Goal: Information Seeking & Learning: Learn about a topic

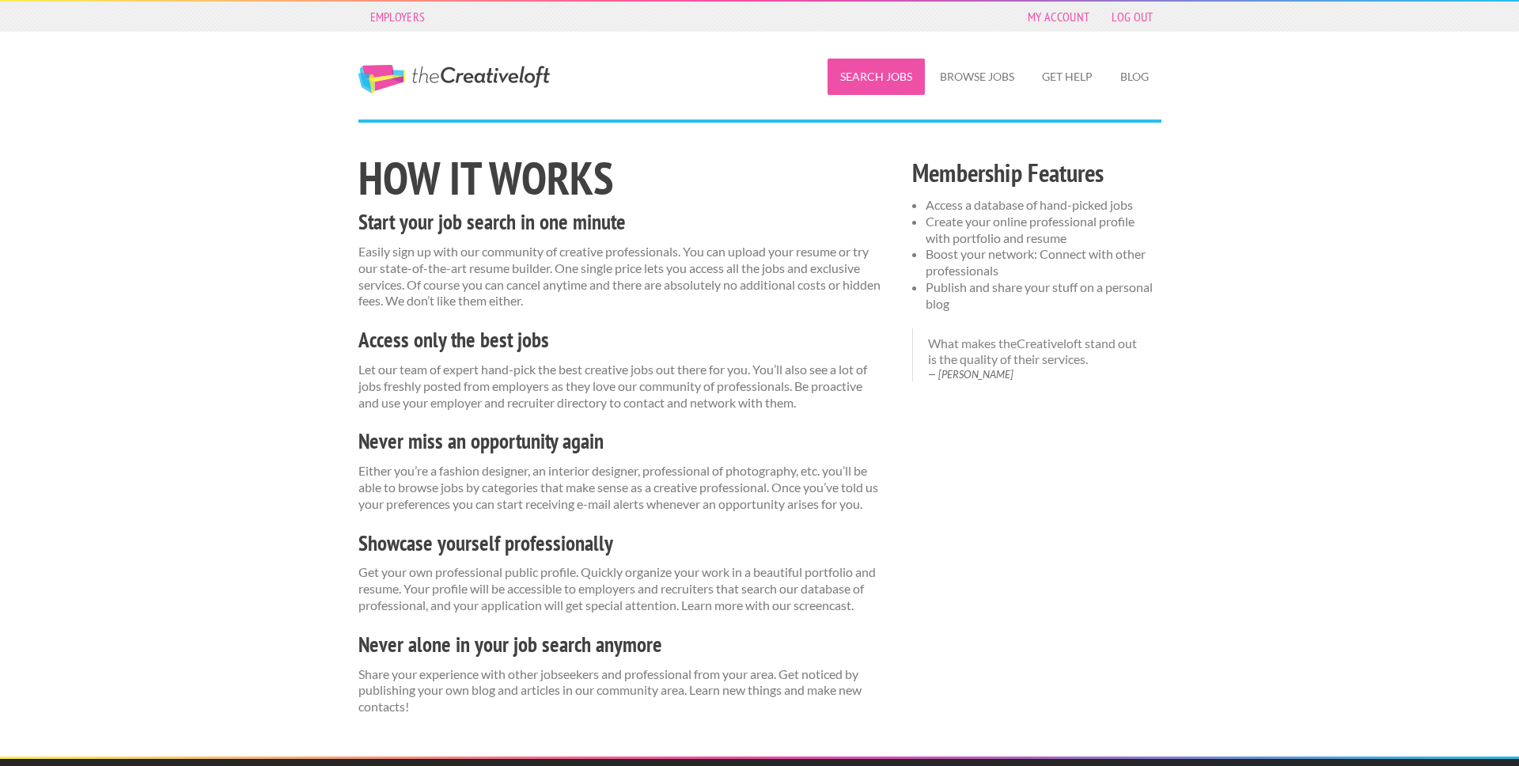
click at [863, 70] on link "Search Jobs" at bounding box center [876, 77] width 97 height 36
click at [969, 68] on link "Browse Jobs" at bounding box center [977, 77] width 100 height 36
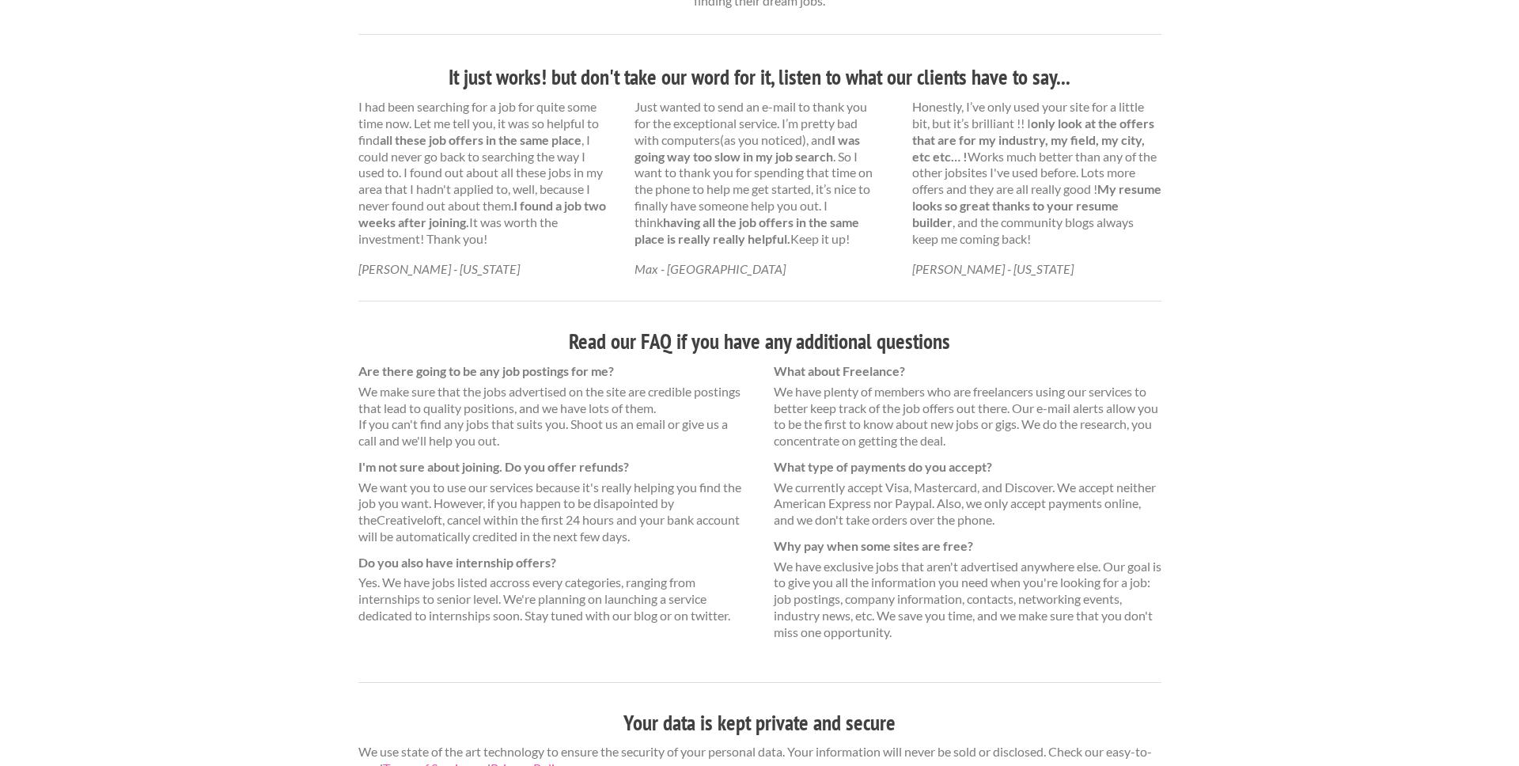
scroll to position [841, 0]
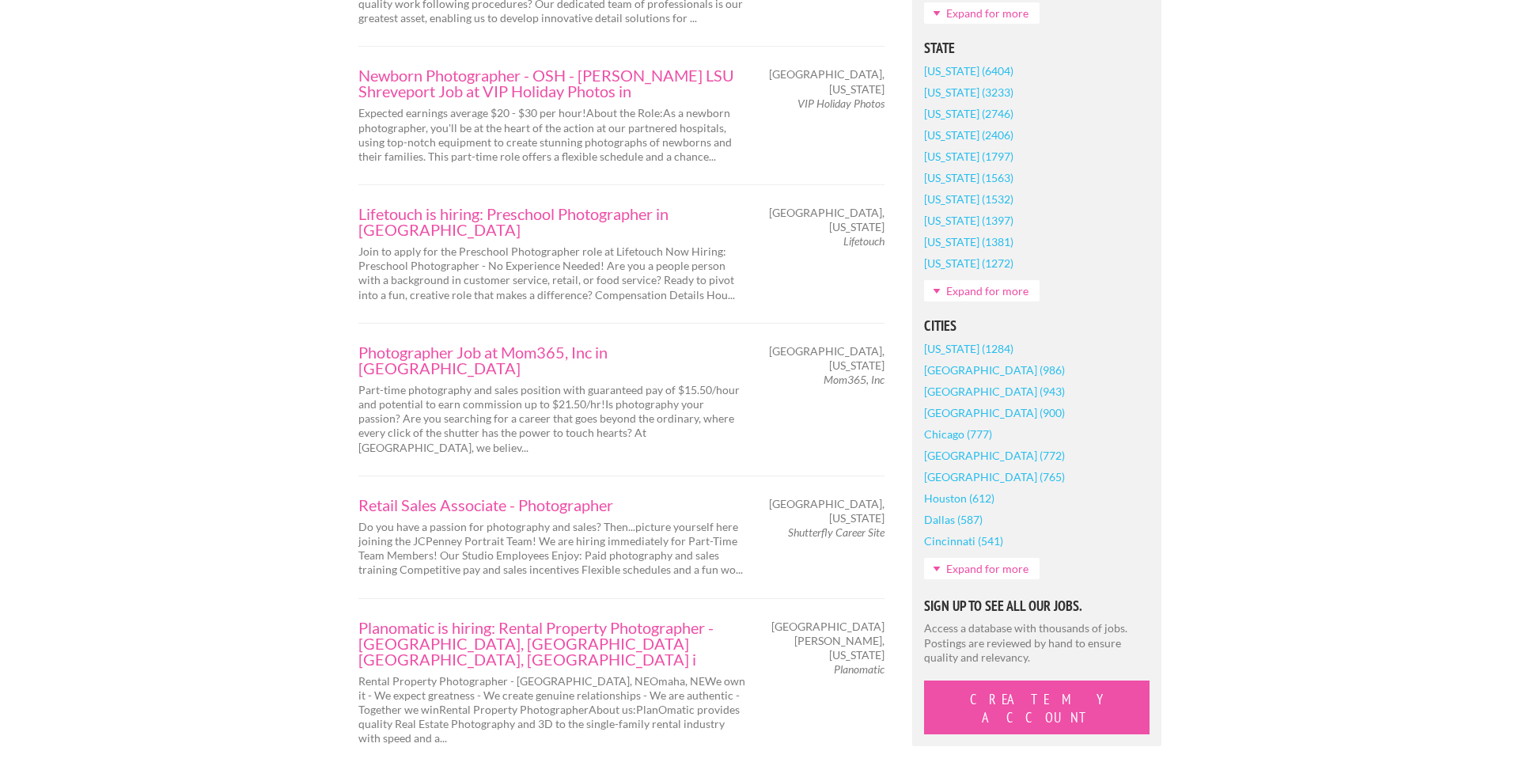
scroll to position [990, 0]
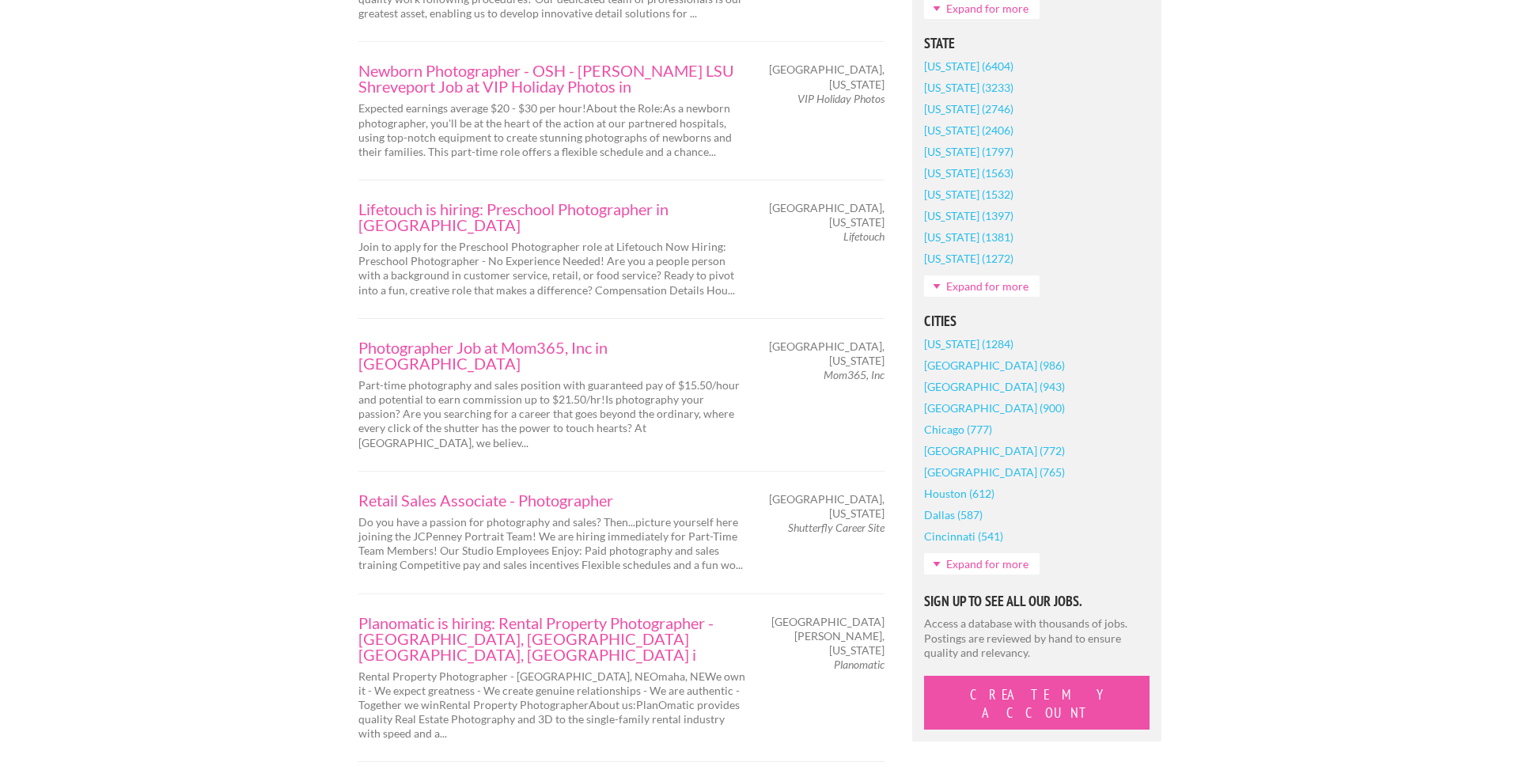
click at [964, 287] on link "Expand for more" at bounding box center [982, 285] width 116 height 21
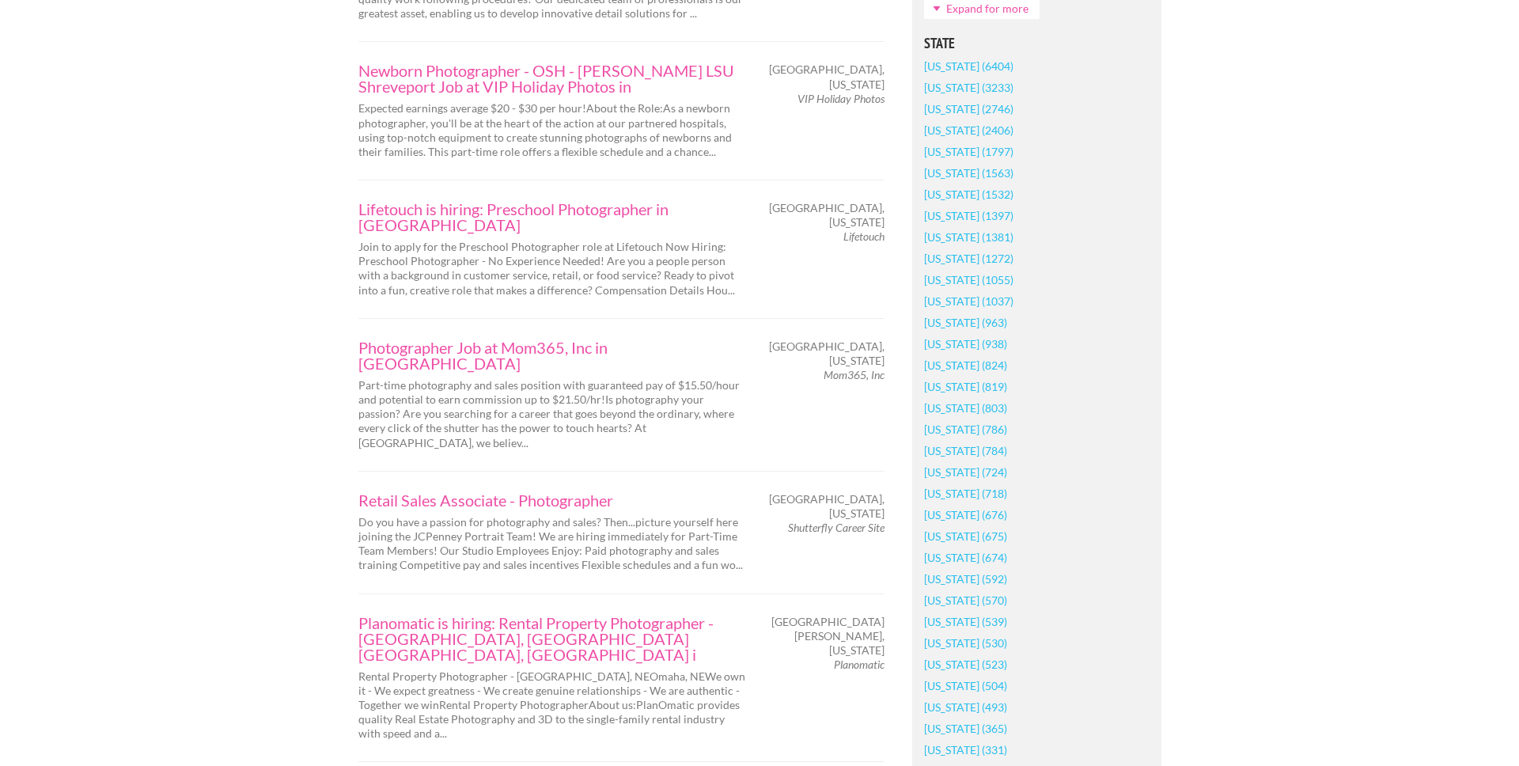
click at [968, 469] on link "[US_STATE] (724)" at bounding box center [965, 471] width 83 height 21
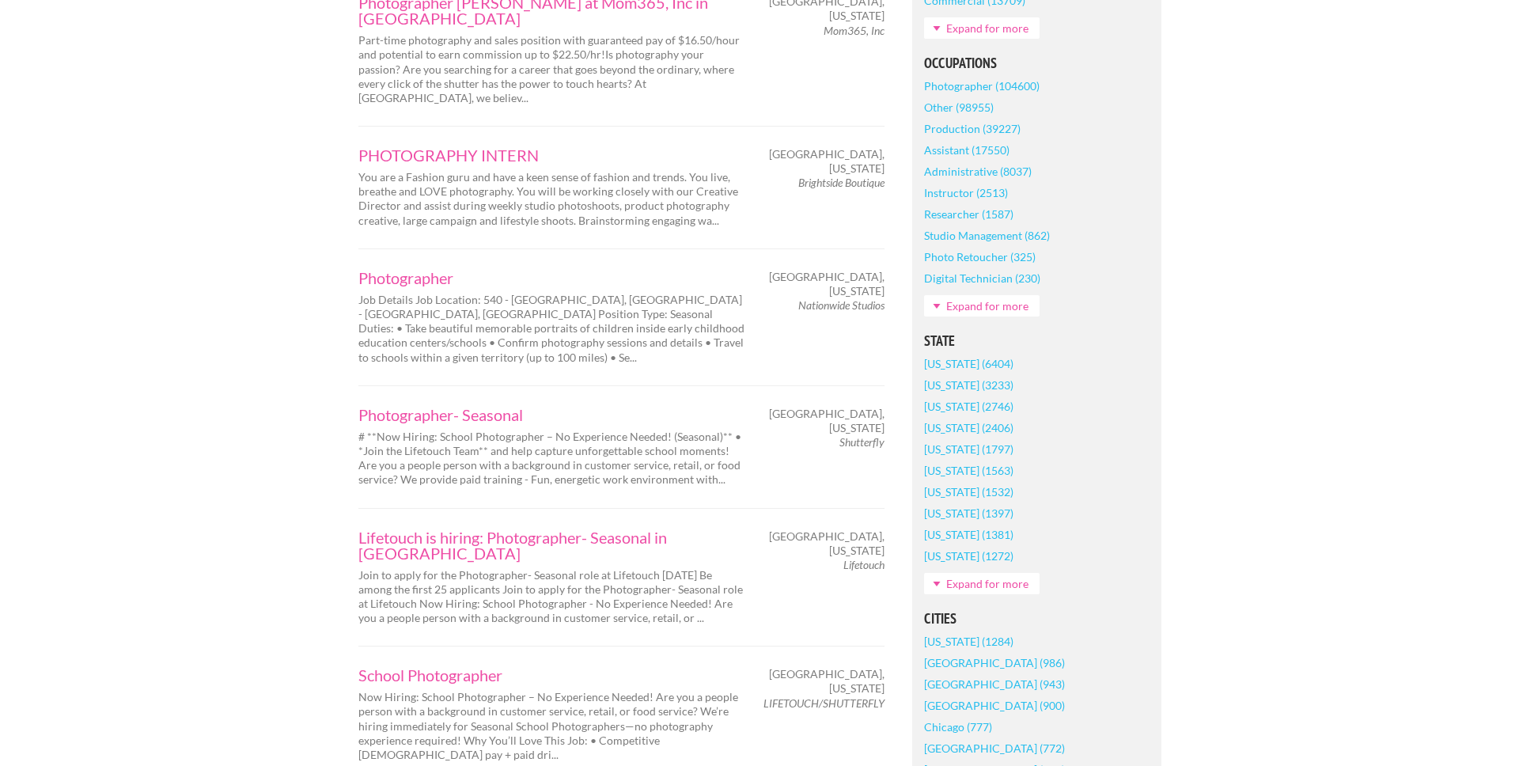
scroll to position [720, 0]
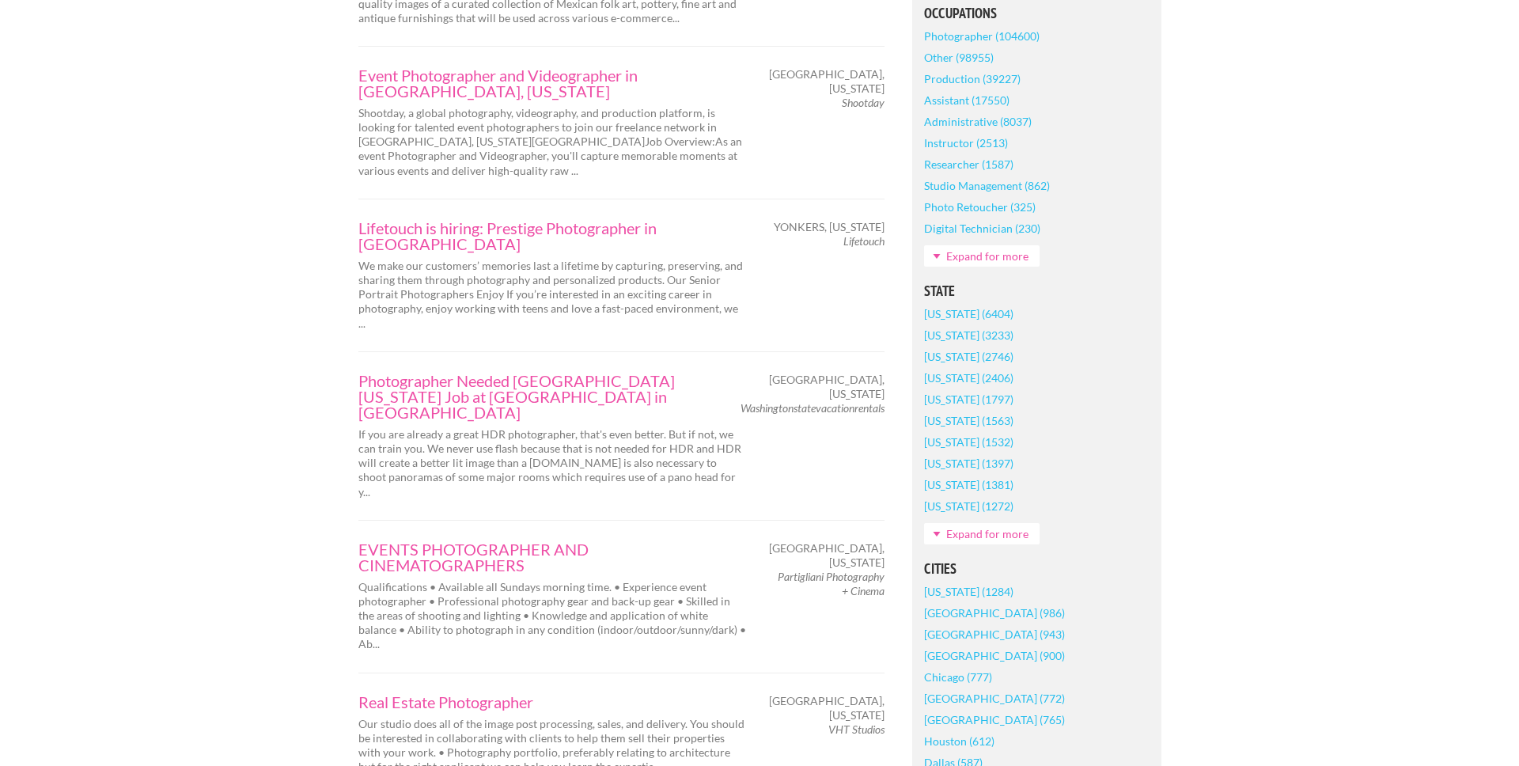
scroll to position [817, 0]
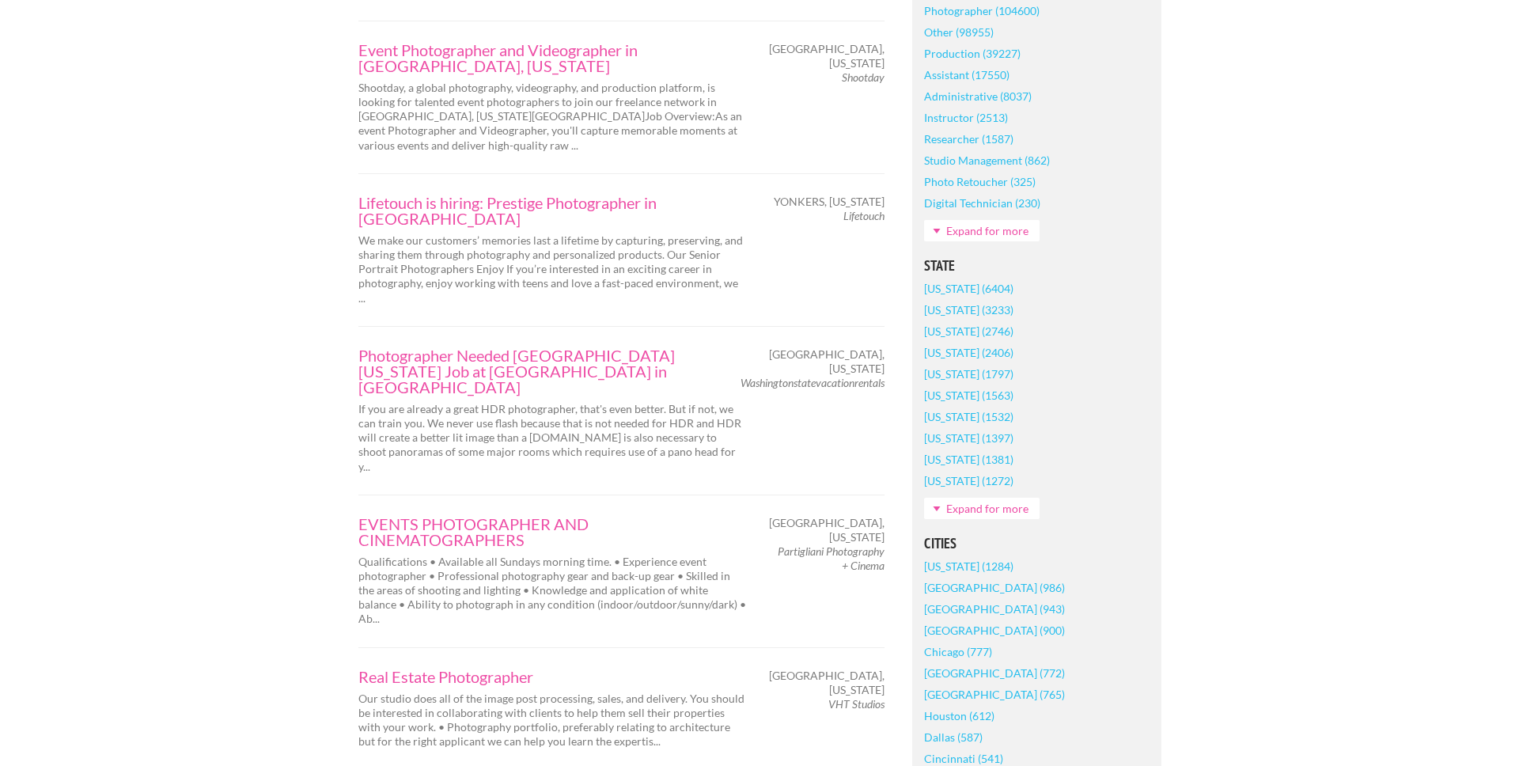
click at [939, 506] on link "Expand for more" at bounding box center [982, 508] width 116 height 21
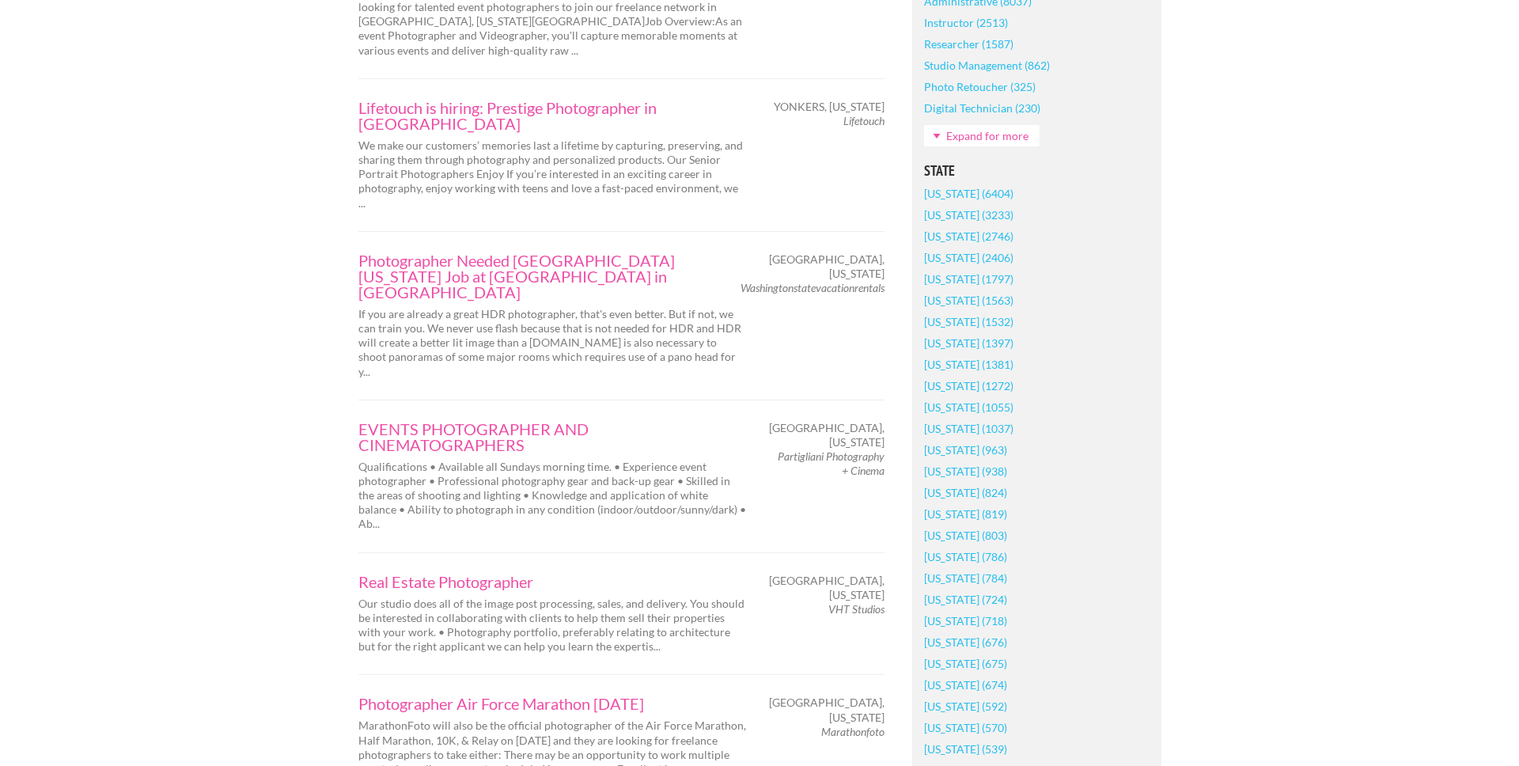
scroll to position [912, 0]
click at [938, 592] on link "[US_STATE] (724)" at bounding box center [965, 598] width 83 height 21
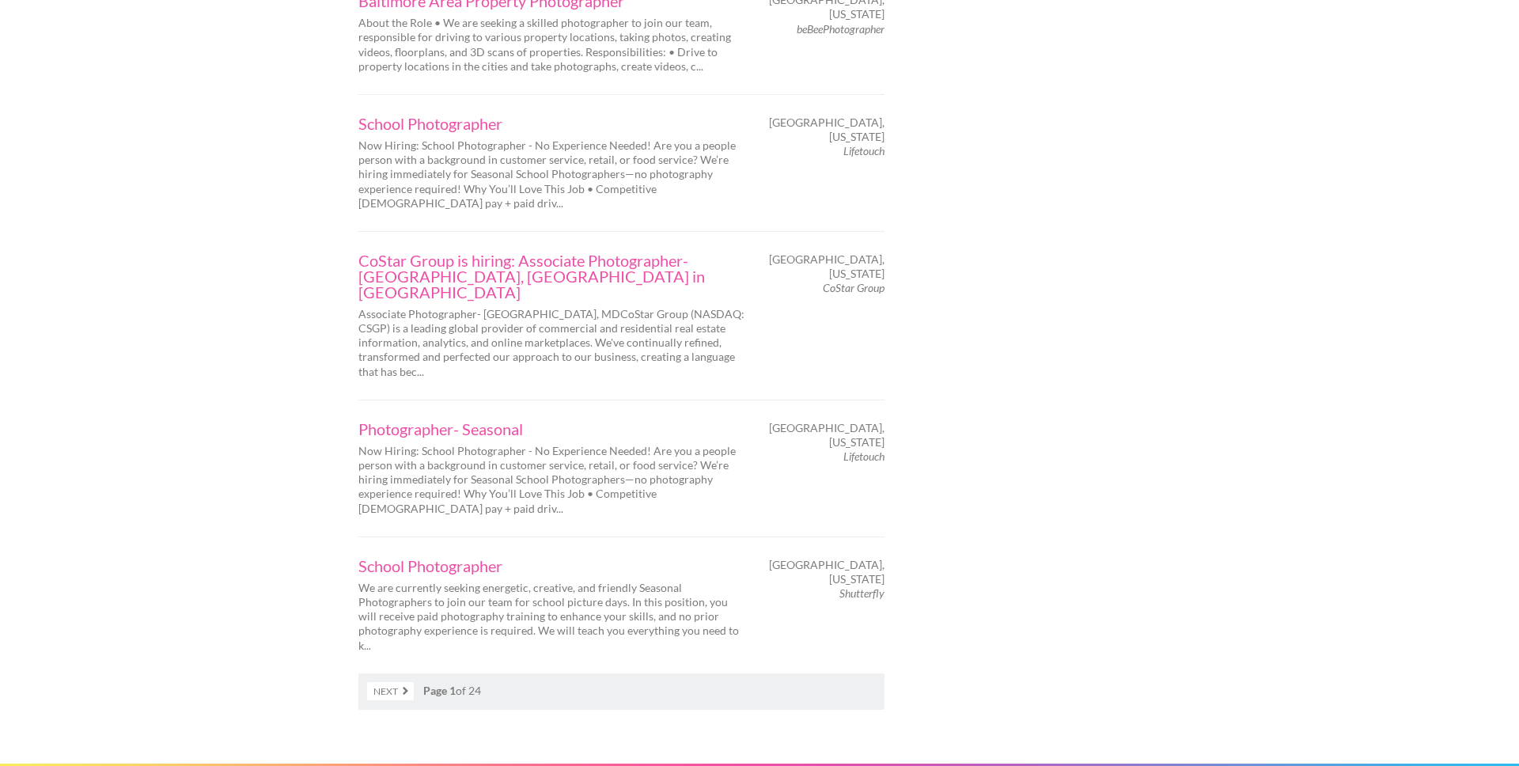
scroll to position [2562, 0]
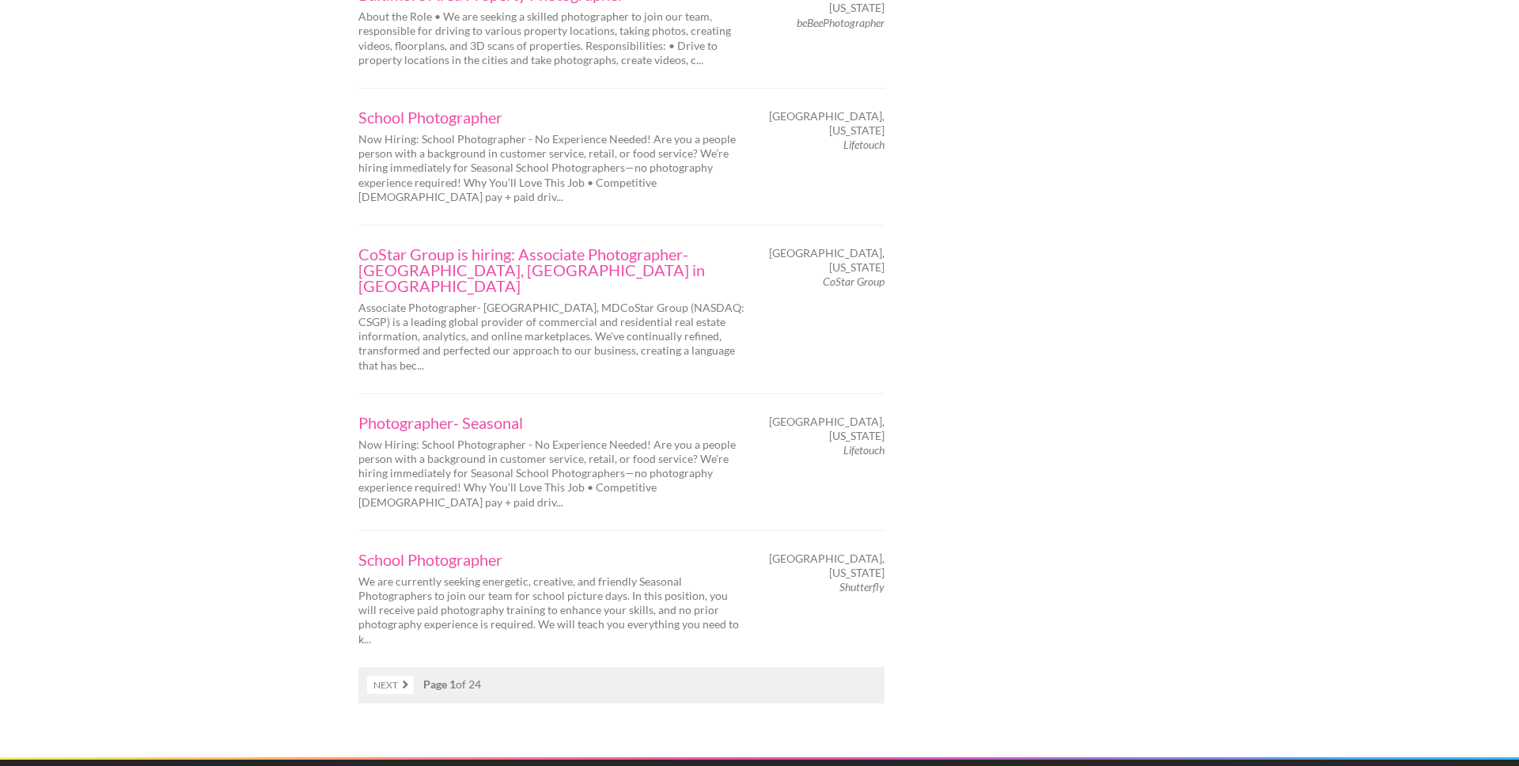
click at [389, 676] on link "Next" at bounding box center [390, 685] width 47 height 18
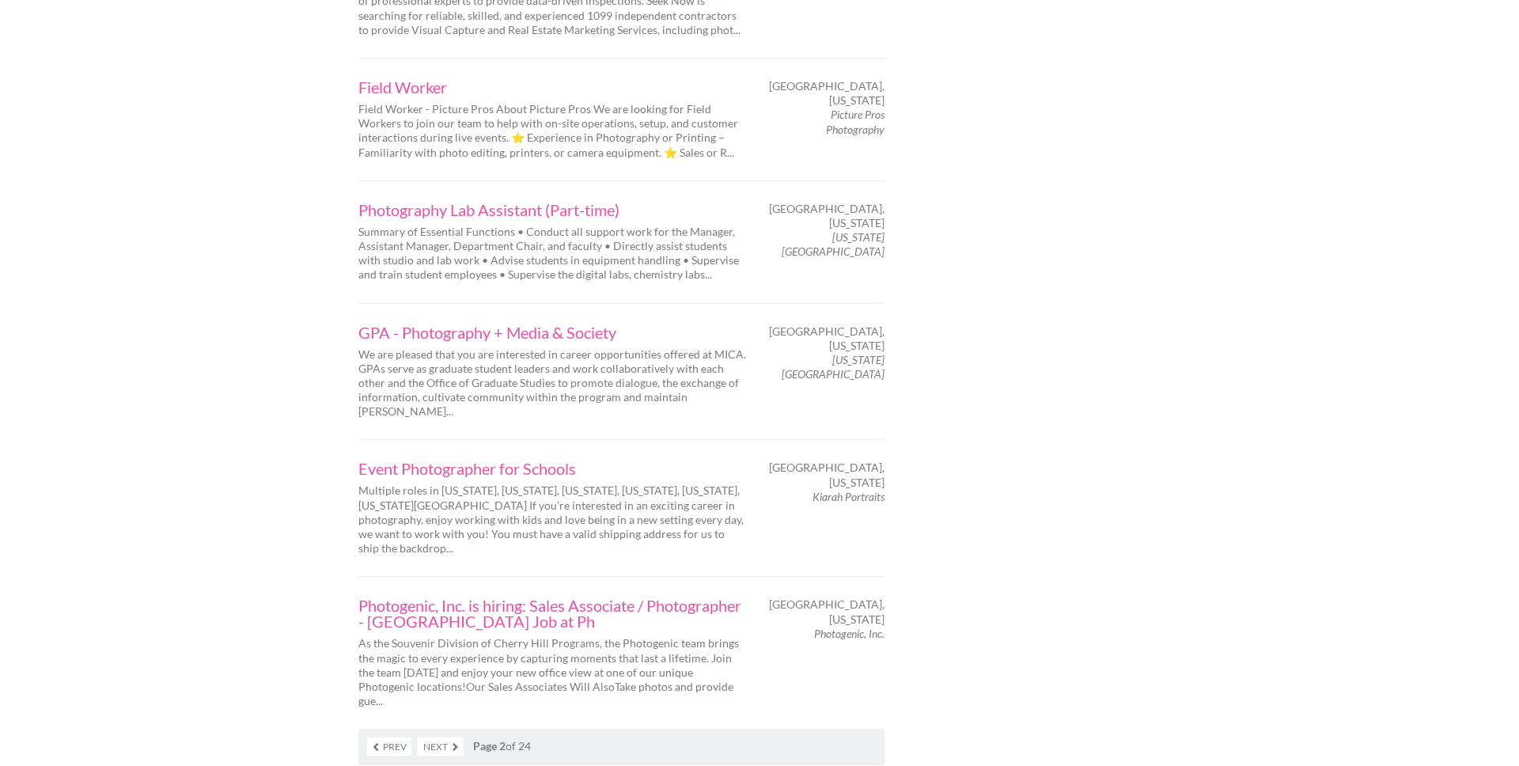
scroll to position [2389, 0]
click at [453, 733] on link "Next" at bounding box center [440, 742] width 47 height 18
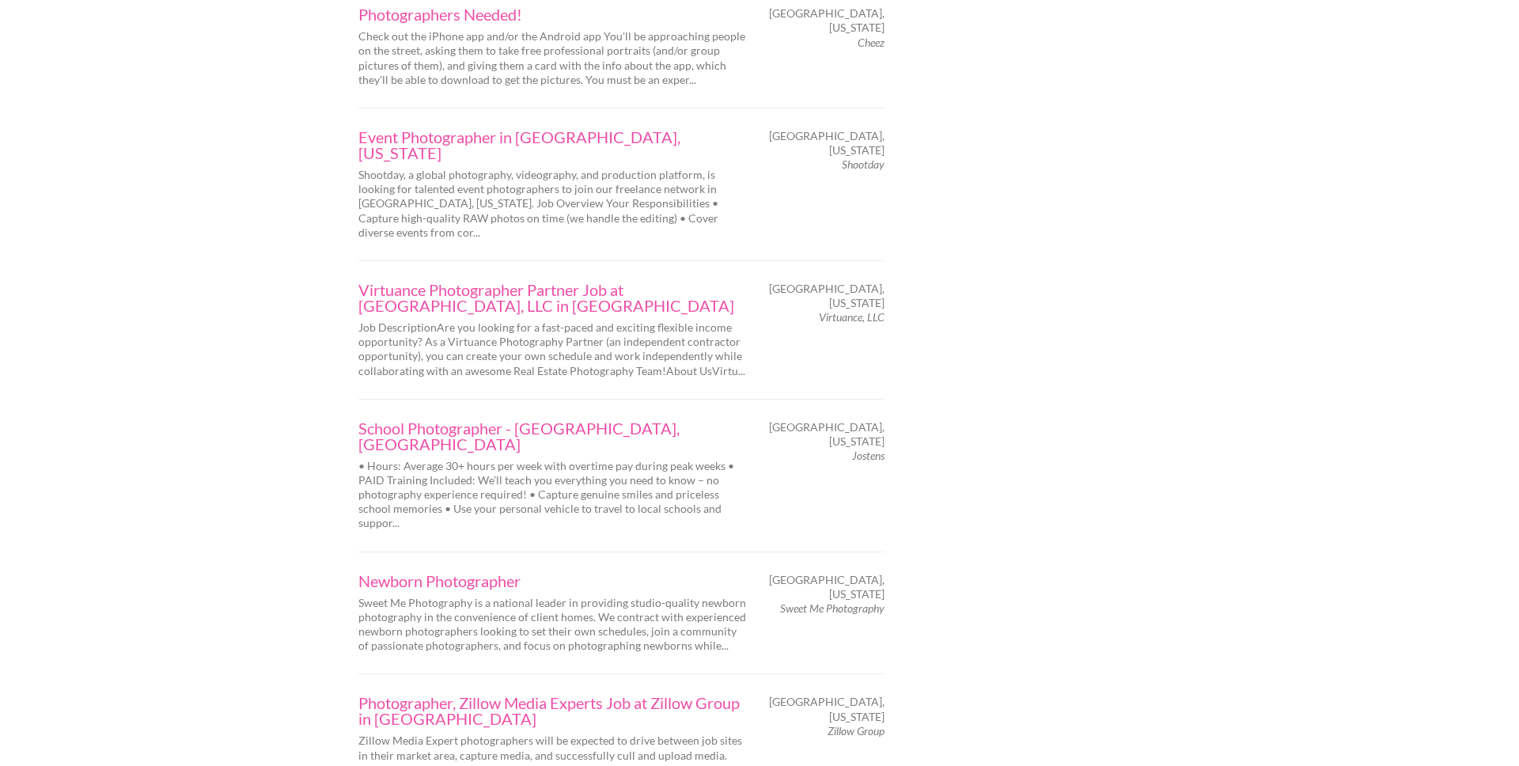
scroll to position [2337, 0]
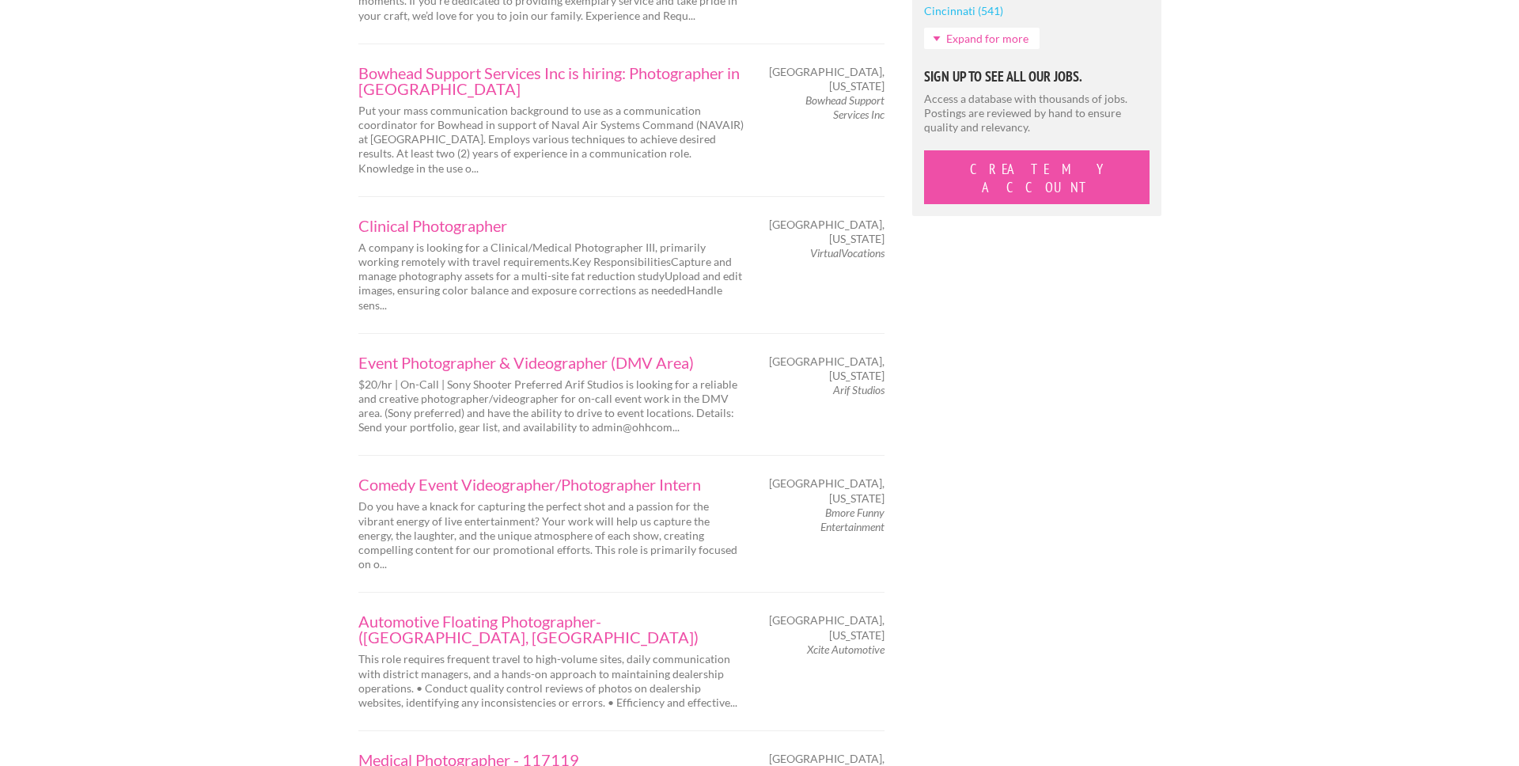
scroll to position [1544, 0]
